Goal: Task Accomplishment & Management: Manage account settings

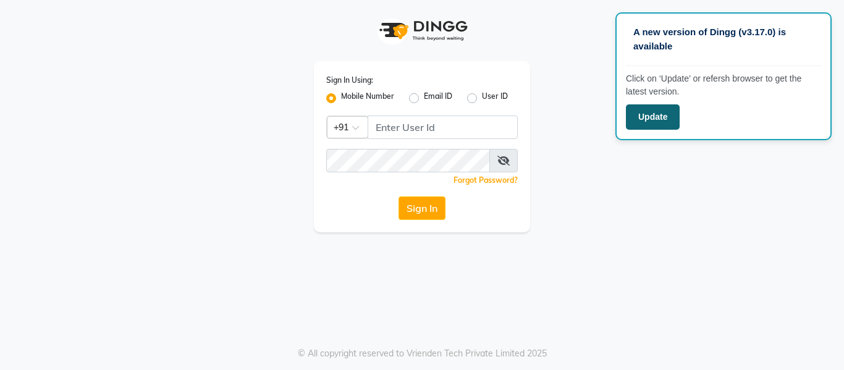
click at [658, 122] on button "Update" at bounding box center [653, 116] width 54 height 25
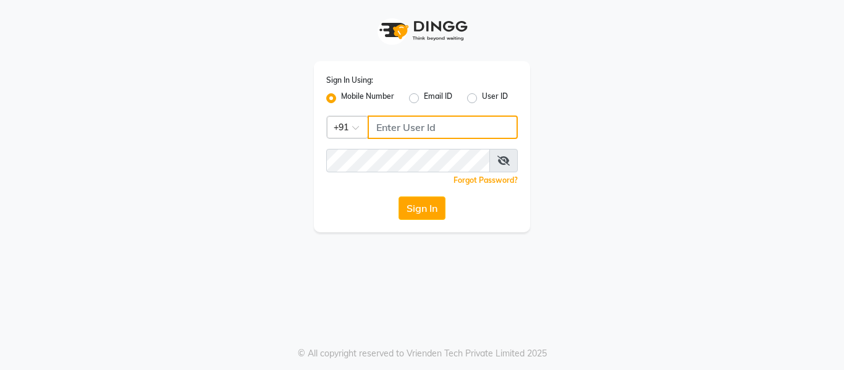
click at [474, 132] on input "Username" at bounding box center [443, 127] width 150 height 23
type input "9270310273"
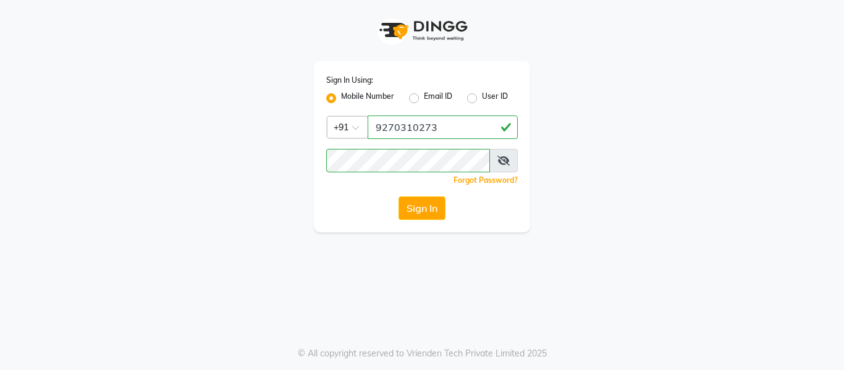
click at [427, 220] on div "Sign In Using: Mobile Number Email ID User ID Country Code × [PHONE_NUMBER] Rem…" at bounding box center [422, 146] width 216 height 171
click at [426, 206] on button "Sign In" at bounding box center [421, 207] width 47 height 23
